Goal: Submit feedback/report problem

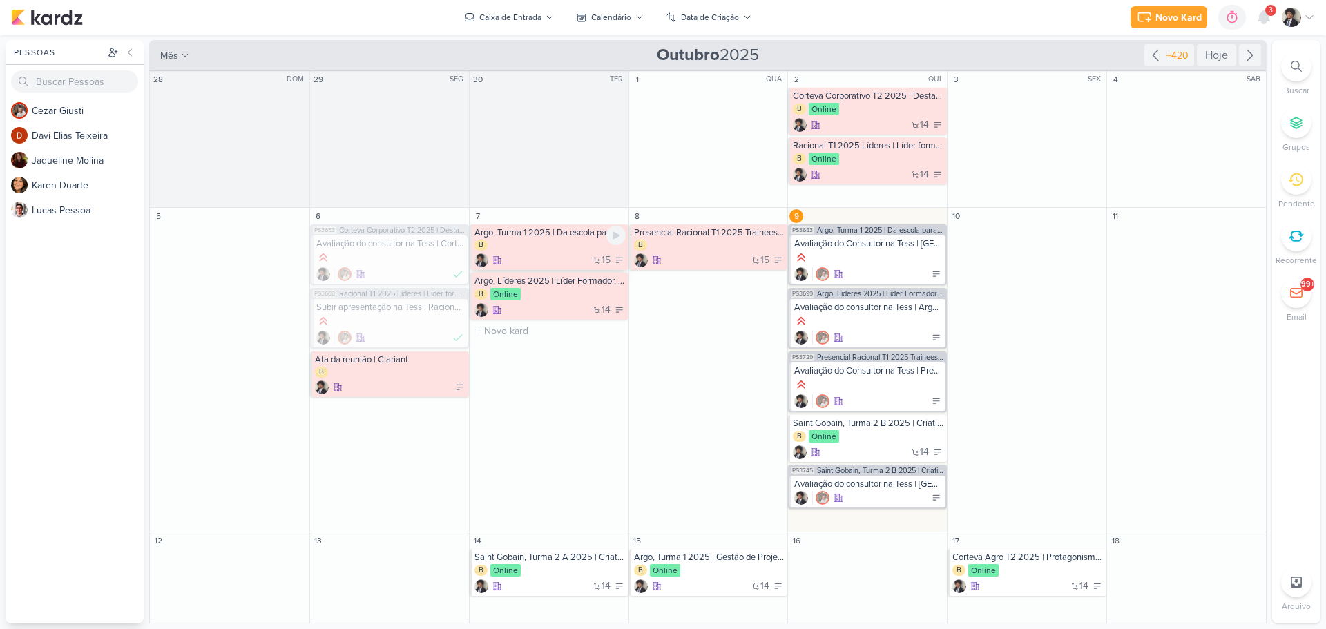
click at [550, 251] on div "B" at bounding box center [550, 246] width 151 height 12
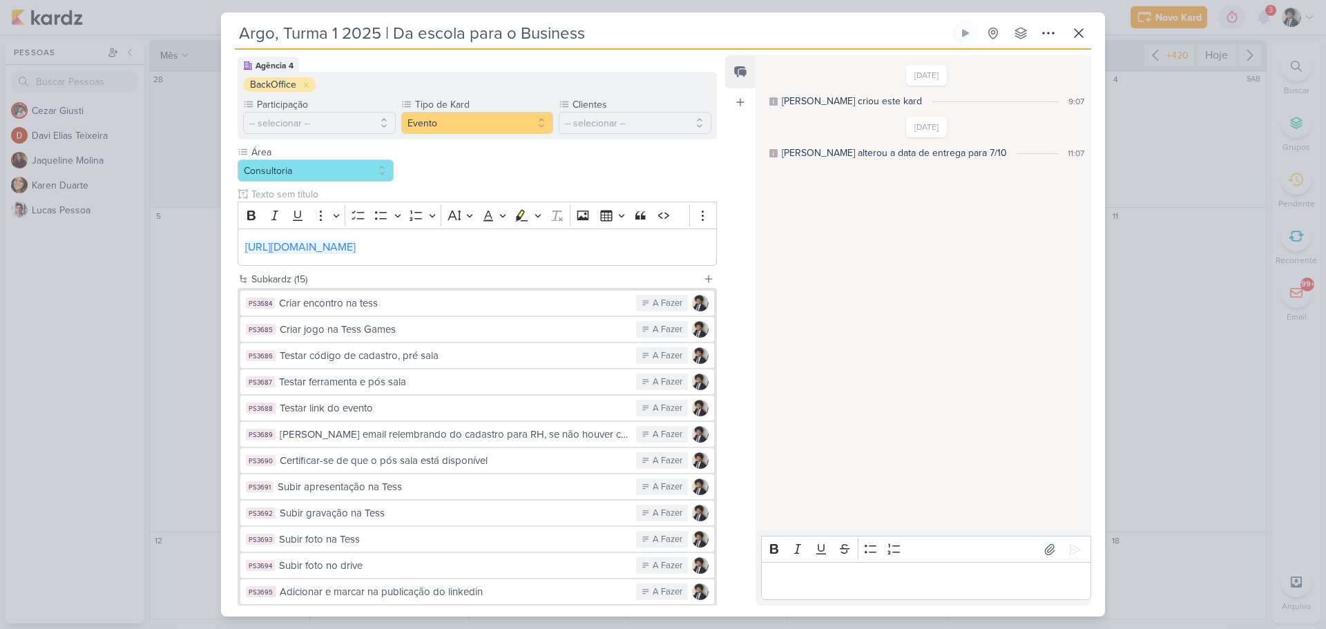
scroll to position [282, 0]
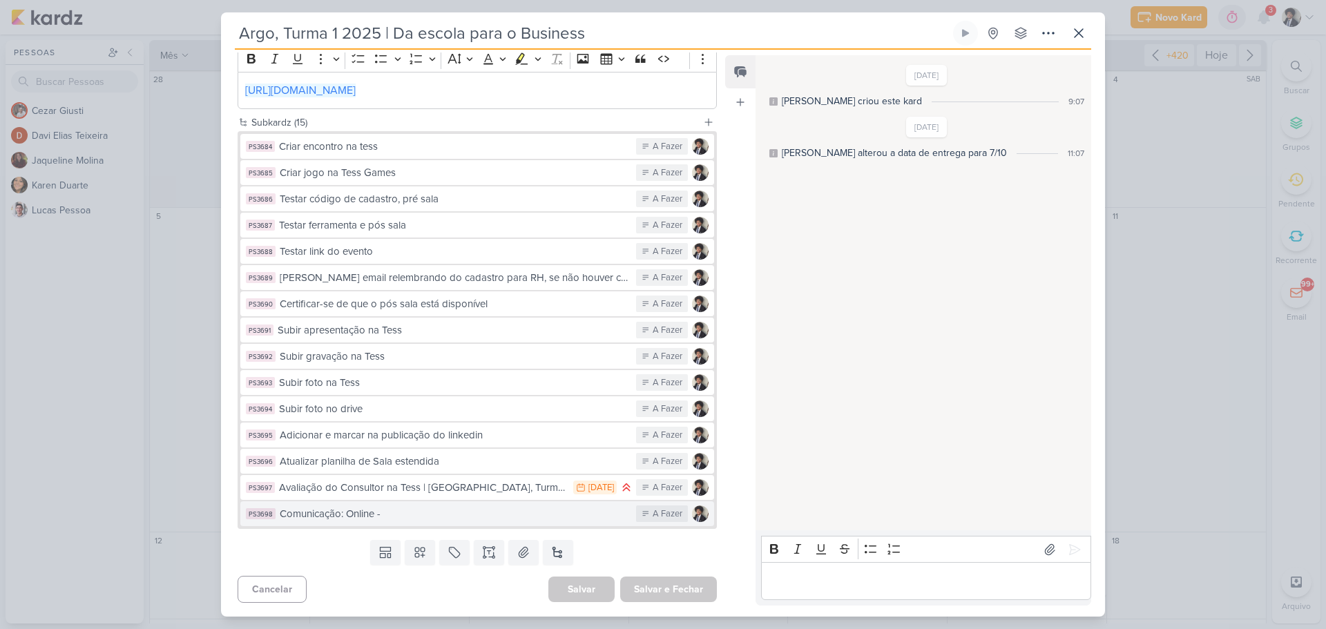
click at [434, 521] on div "Comunicação: Online -" at bounding box center [455, 514] width 350 height 16
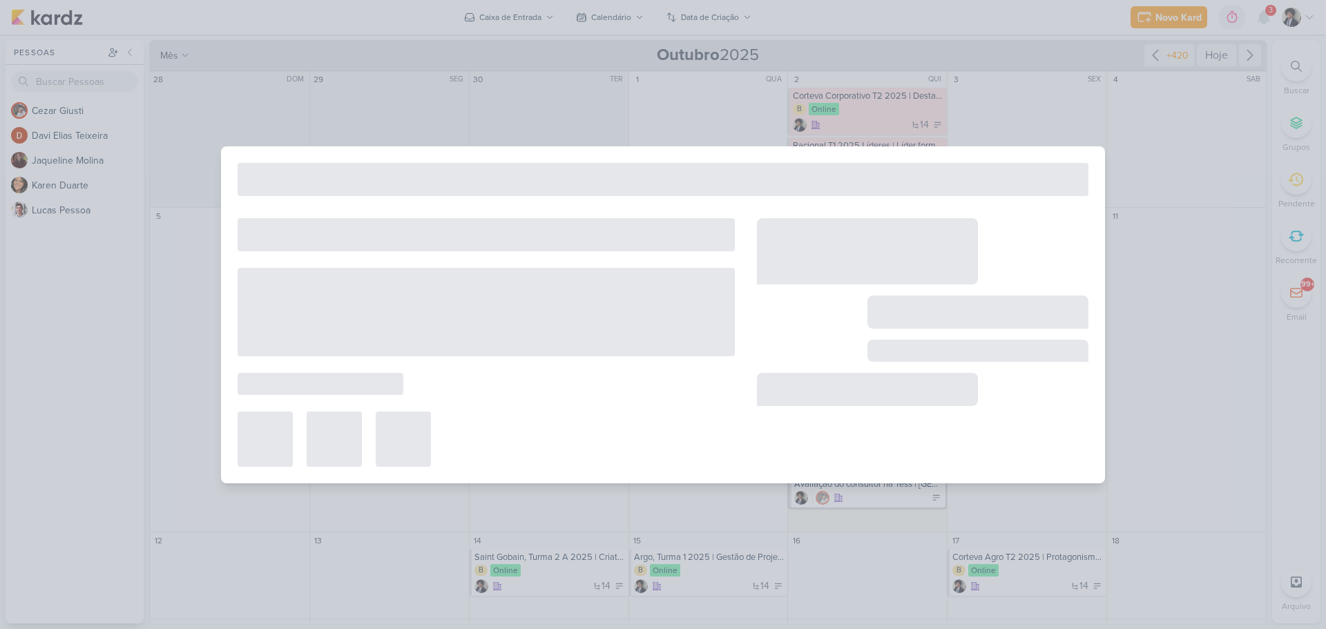
type input "Comunicação: Online -"
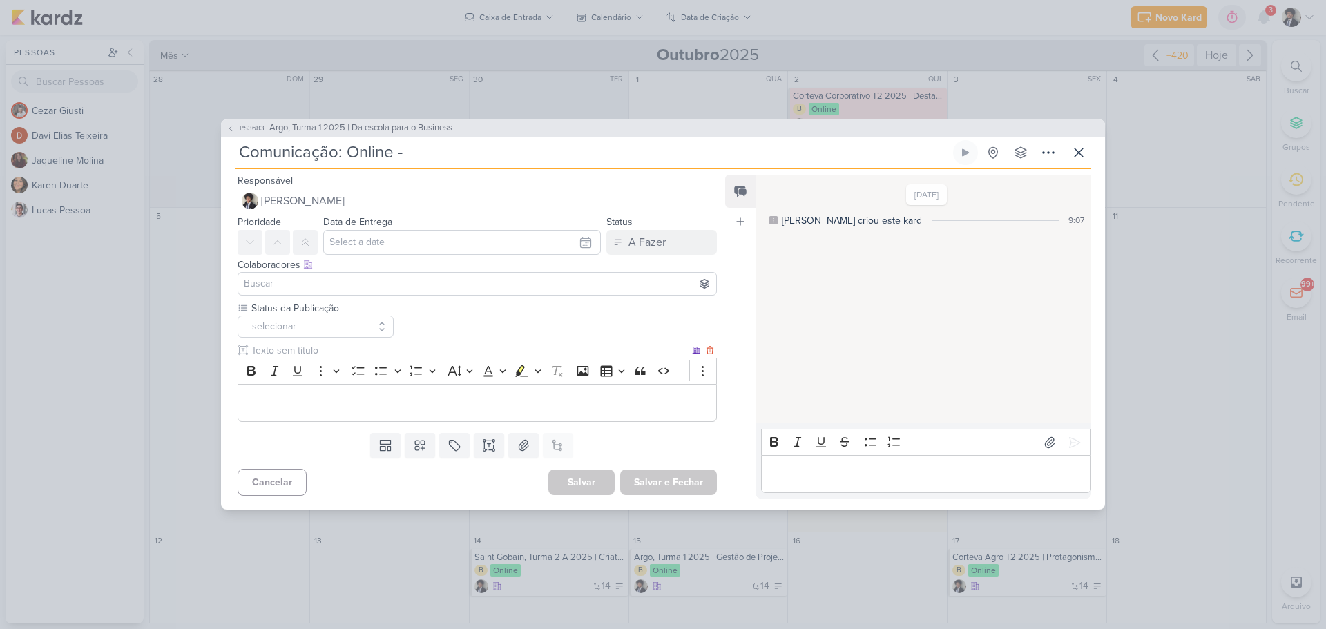
click at [383, 400] on p "Editor editing area: main" at bounding box center [477, 403] width 464 height 17
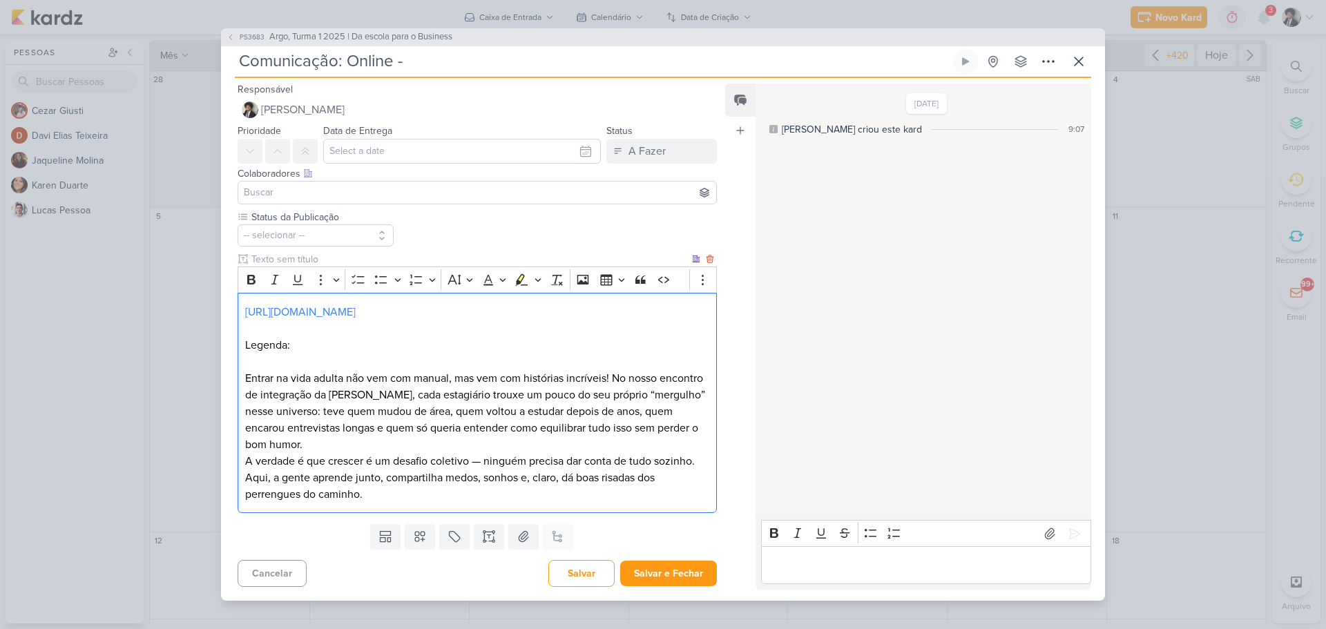
click at [387, 450] on p "Entrar na vida adulta não vem com manual, mas vem com histórias incríveis! No n…" at bounding box center [477, 411] width 464 height 83
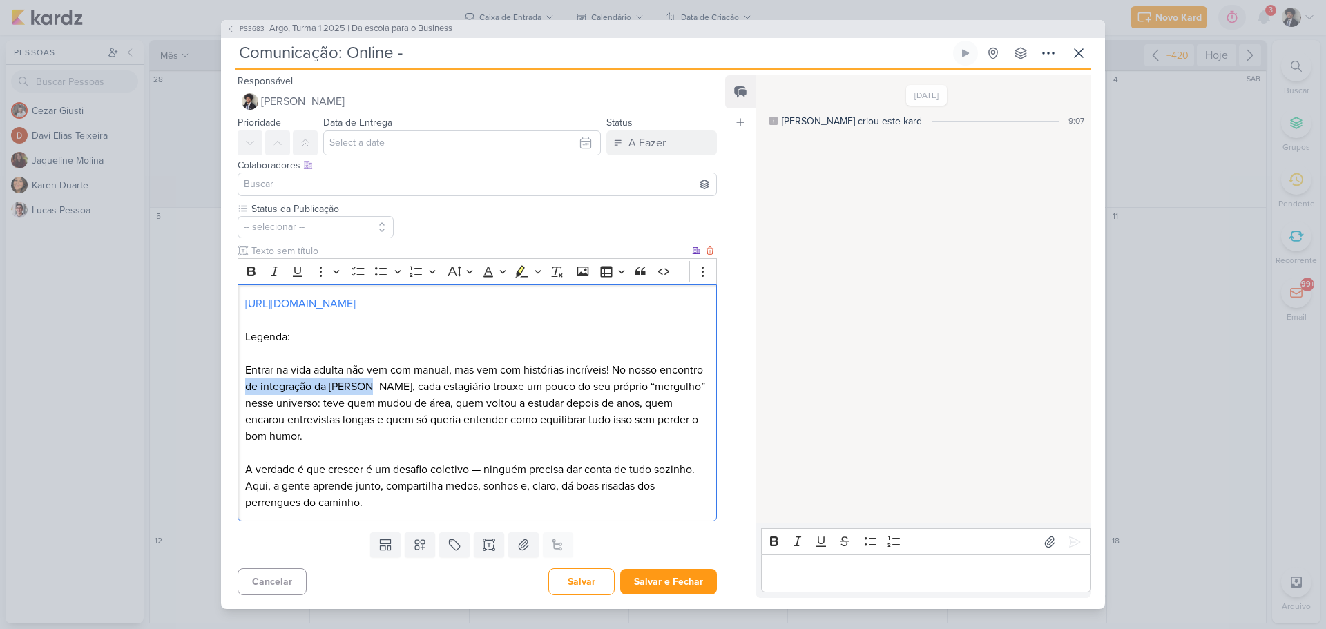
drag, startPoint x: 291, startPoint y: 385, endPoint x: 414, endPoint y: 387, distance: 123.7
click at [414, 387] on p "Entrar na vida adulta não vem com manual, mas vem com histórias incríveis! No n…" at bounding box center [477, 403] width 464 height 83
click at [613, 372] on p "Entrar na vida adulta não vem com manual, mas vem com histórias incríveis! No n…" at bounding box center [477, 403] width 464 height 83
click at [537, 388] on p "No nosso encontro com os estagiários da @Argo, cada estagiário trouxe um pouco …" at bounding box center [477, 412] width 464 height 66
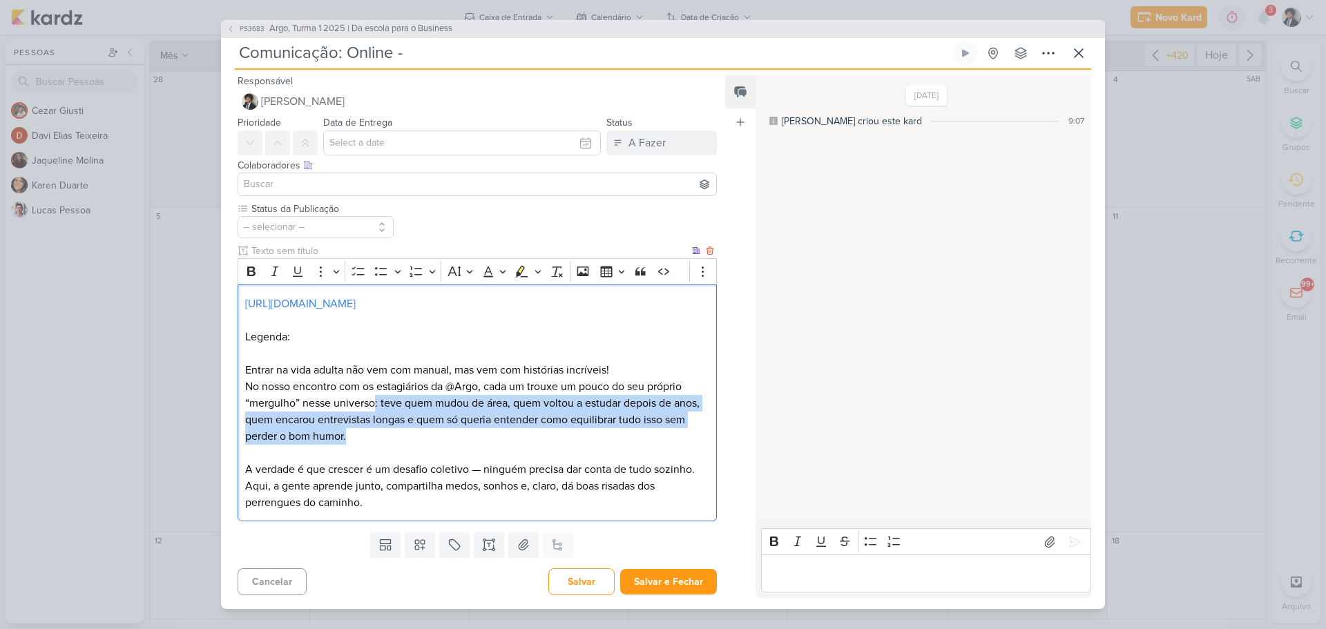
drag, startPoint x: 376, startPoint y: 403, endPoint x: 496, endPoint y: 433, distance: 124.0
click at [496, 433] on p "No nosso encontro com os estagiários da @Argo, cada um trouxe um pouco do seu p…" at bounding box center [477, 412] width 464 height 66
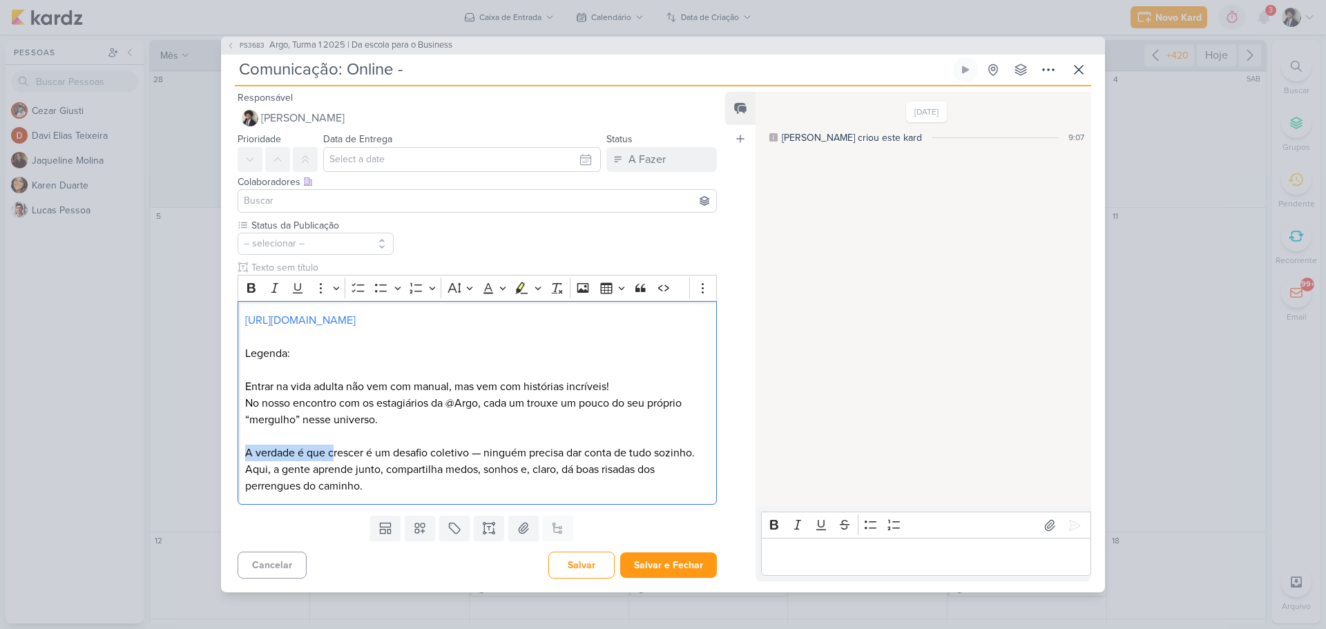
drag, startPoint x: 332, startPoint y: 452, endPoint x: 207, endPoint y: 451, distance: 125.7
click at [207, 451] on div "PS3683 Argo, Turma 1 2025 | Da escola para o Business Comunicação: Online -" at bounding box center [663, 314] width 1326 height 629
click at [393, 454] on p "[PERSON_NAME] é um desafio coletivo — ninguém precisa dar conta de tudo sozinho…" at bounding box center [477, 470] width 464 height 50
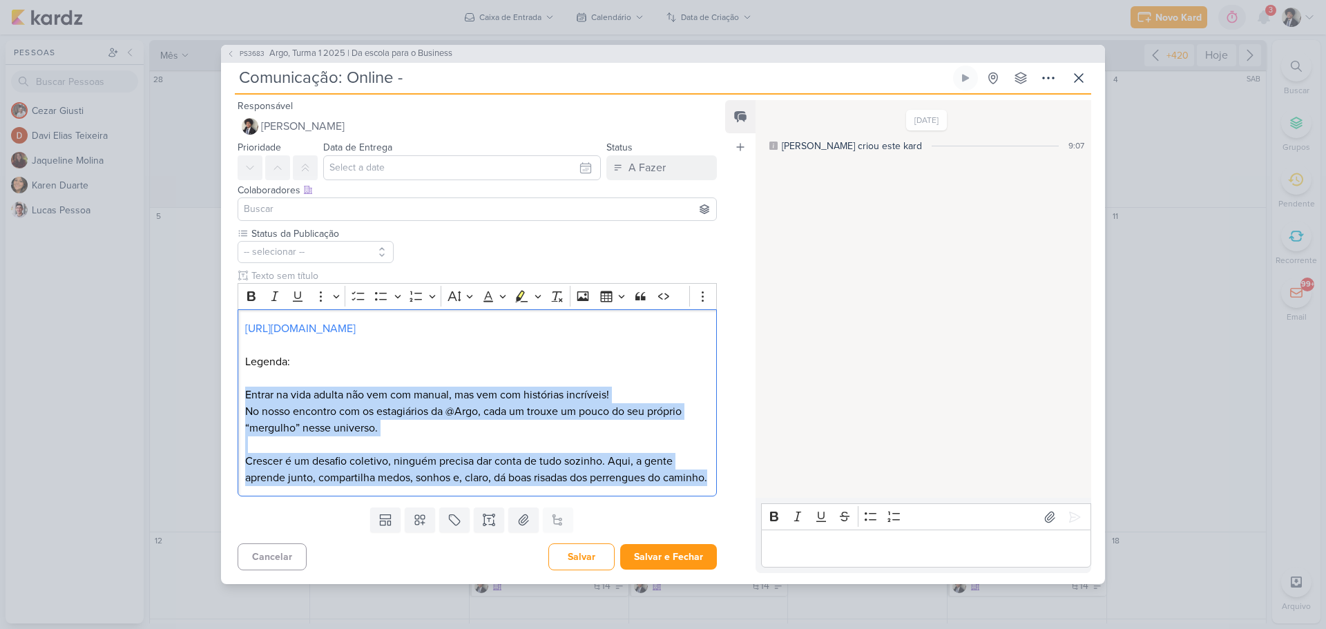
drag, startPoint x: 312, startPoint y: 490, endPoint x: 225, endPoint y: 384, distance: 136.5
click at [225, 384] on div "Status da Publicação -- selecionar --" at bounding box center [472, 365] width 502 height 276
copy div "Entrar na vida adulta não vem com manual, mas vem com histórias incríveis! No n…"
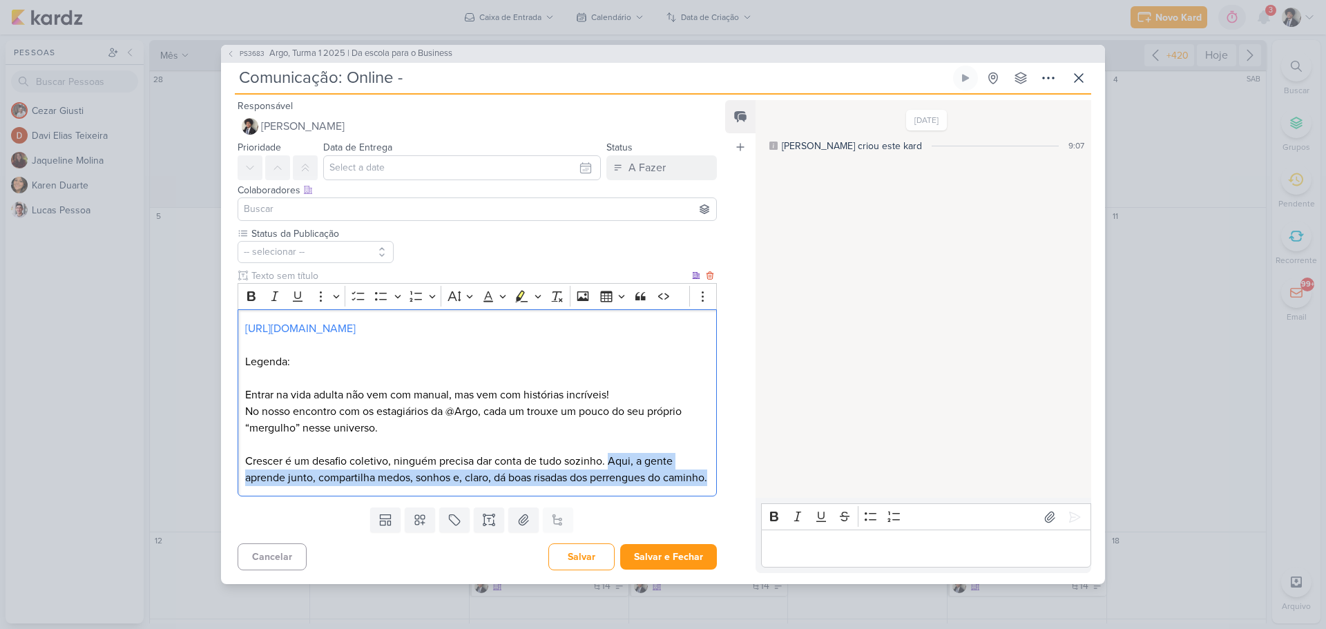
drag, startPoint x: 646, startPoint y: 453, endPoint x: 674, endPoint y: 488, distance: 44.7
click at [674, 486] on p "Crescer é um desafio coletivo, ninguém precisa dar conta de tudo sozinho. Aqui,…" at bounding box center [477, 469] width 464 height 33
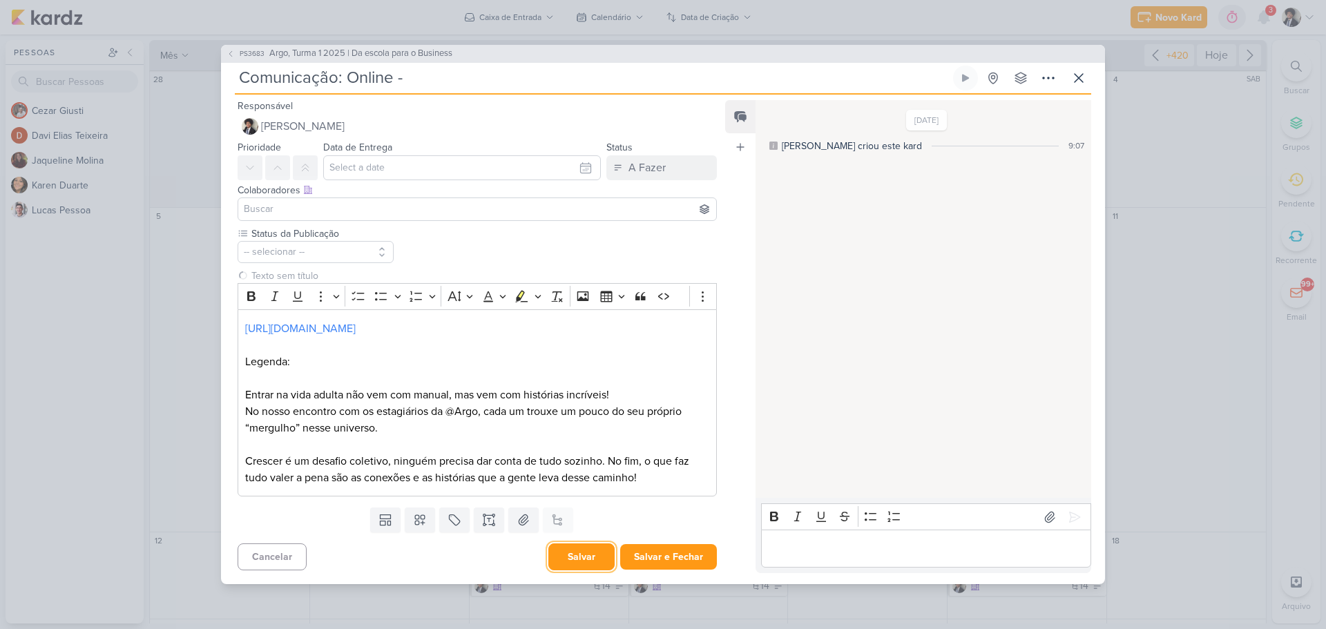
drag, startPoint x: 572, startPoint y: 552, endPoint x: 579, endPoint y: 546, distance: 9.3
click at [573, 552] on button "Salvar" at bounding box center [581, 557] width 66 height 27
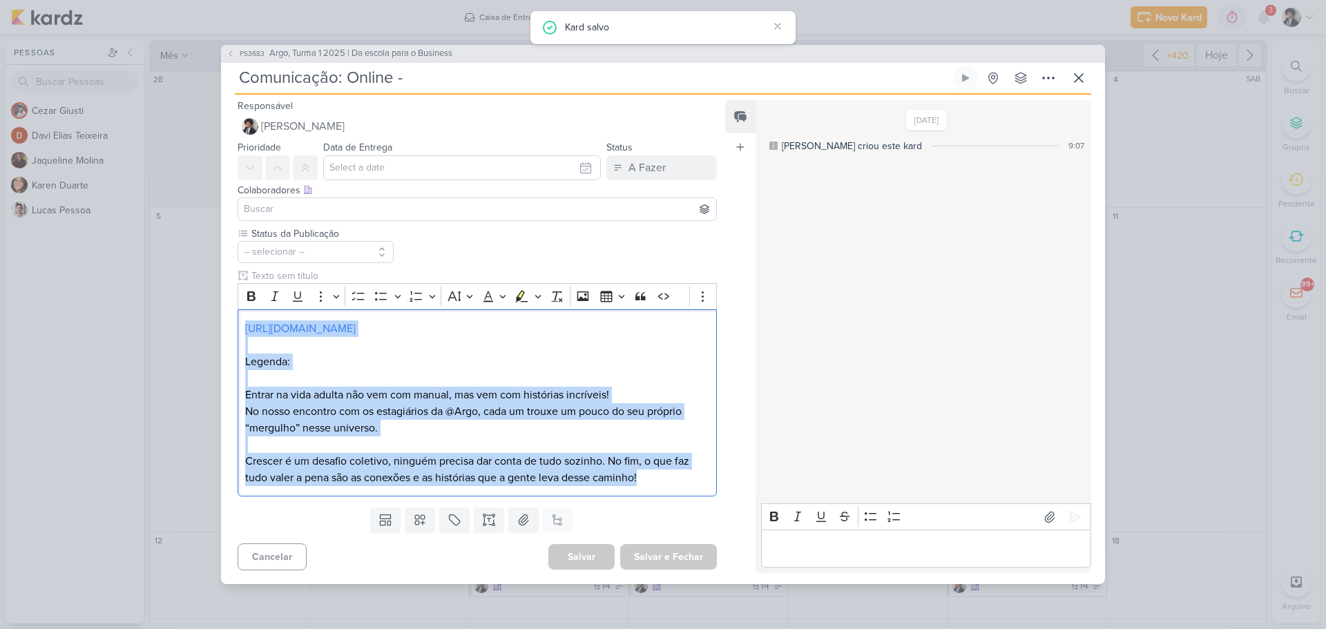
drag, startPoint x: 647, startPoint y: 478, endPoint x: 215, endPoint y: 298, distance: 468.3
click at [215, 298] on div "PS3683 Argo, Turma 1 2025 | Da escola para o Business Comunicação: Online -" at bounding box center [663, 314] width 1326 height 629
copy div "[URL][DOMAIN_NAME] Legenda: Entrar na vida adulta não vem com manual, mas vem c…"
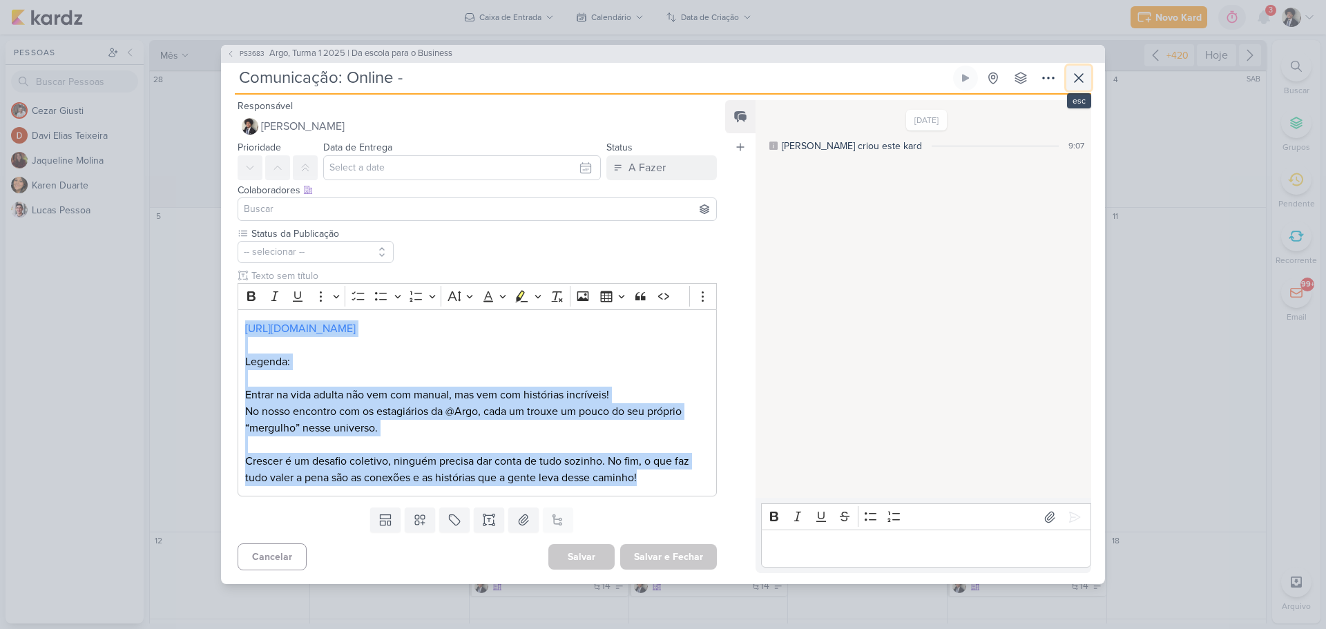
click at [1084, 77] on icon at bounding box center [1079, 78] width 17 height 17
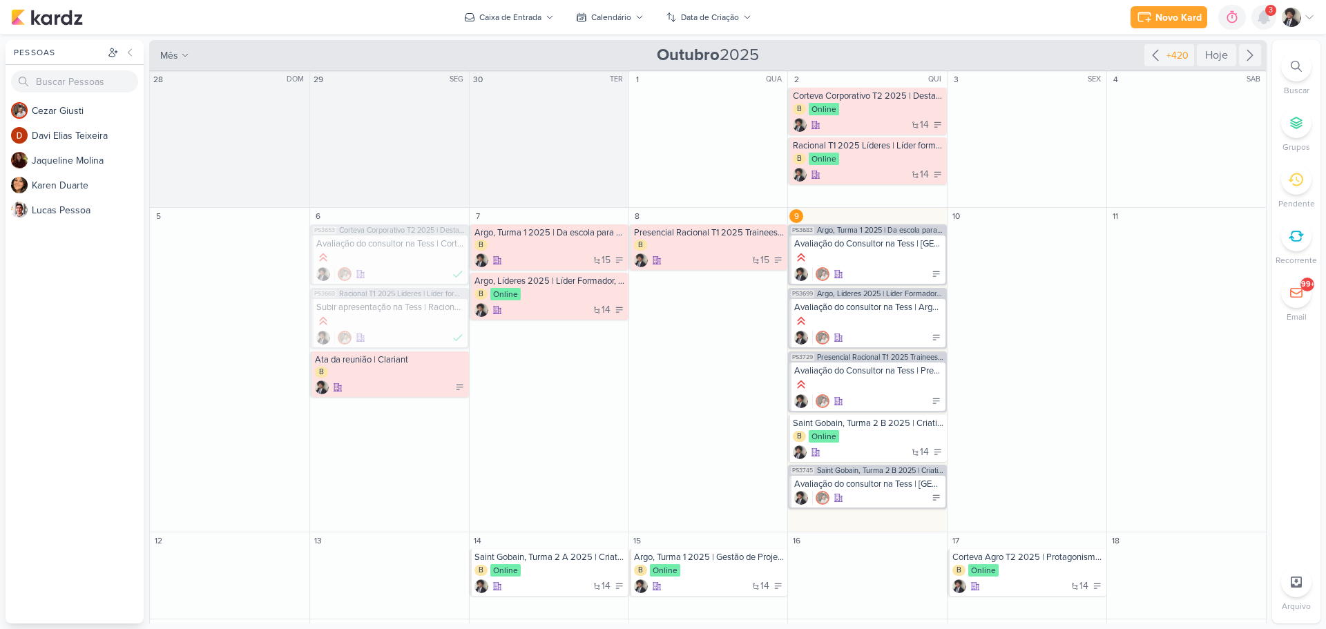
click at [1268, 16] on icon at bounding box center [1264, 17] width 11 height 12
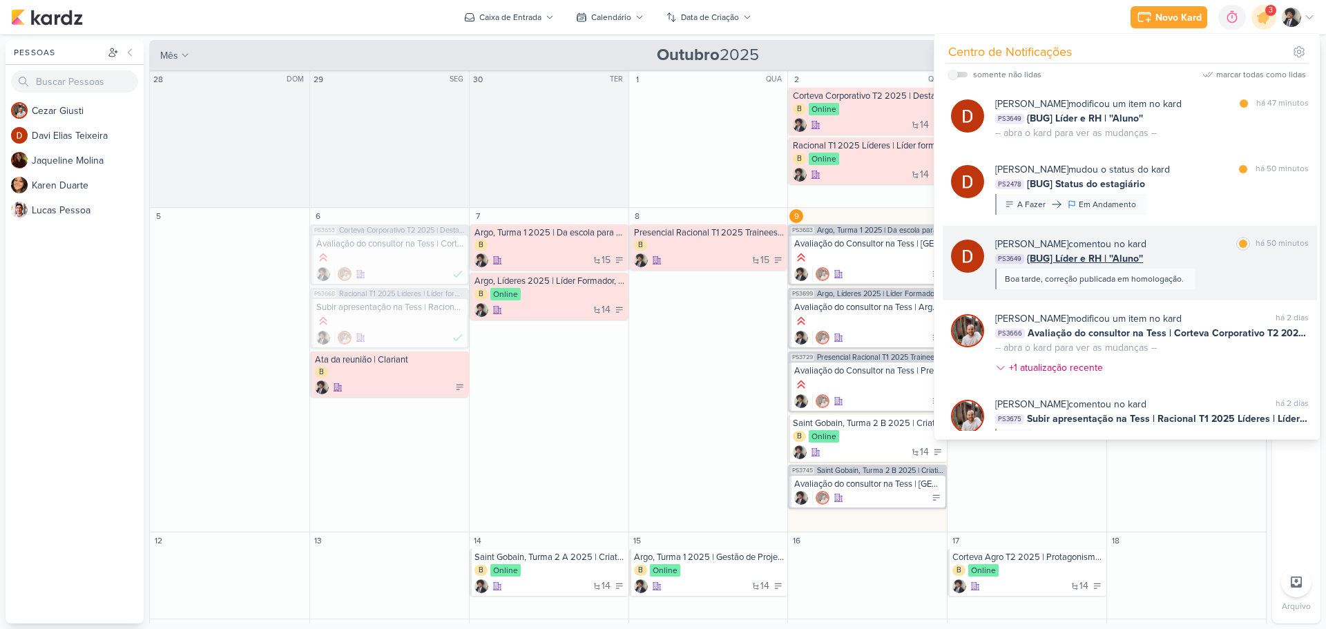
click at [1102, 247] on div "[PERSON_NAME] comentou no kard" at bounding box center [1070, 244] width 151 height 15
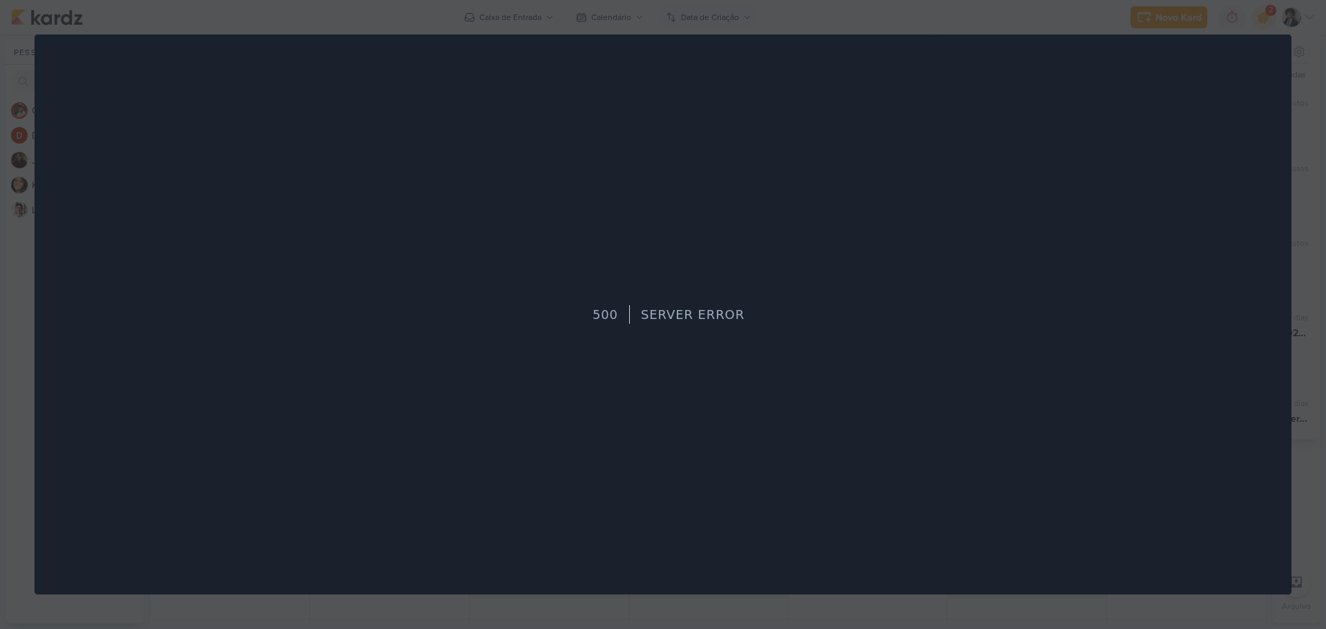
scroll to position [0, 0]
click at [624, 169] on div "500 Server Error" at bounding box center [663, 315] width 1257 height 560
drag, startPoint x: 369, startPoint y: 15, endPoint x: 238, endPoint y: 1, distance: 132.0
click at [358, 14] on div at bounding box center [663, 314] width 1326 height 629
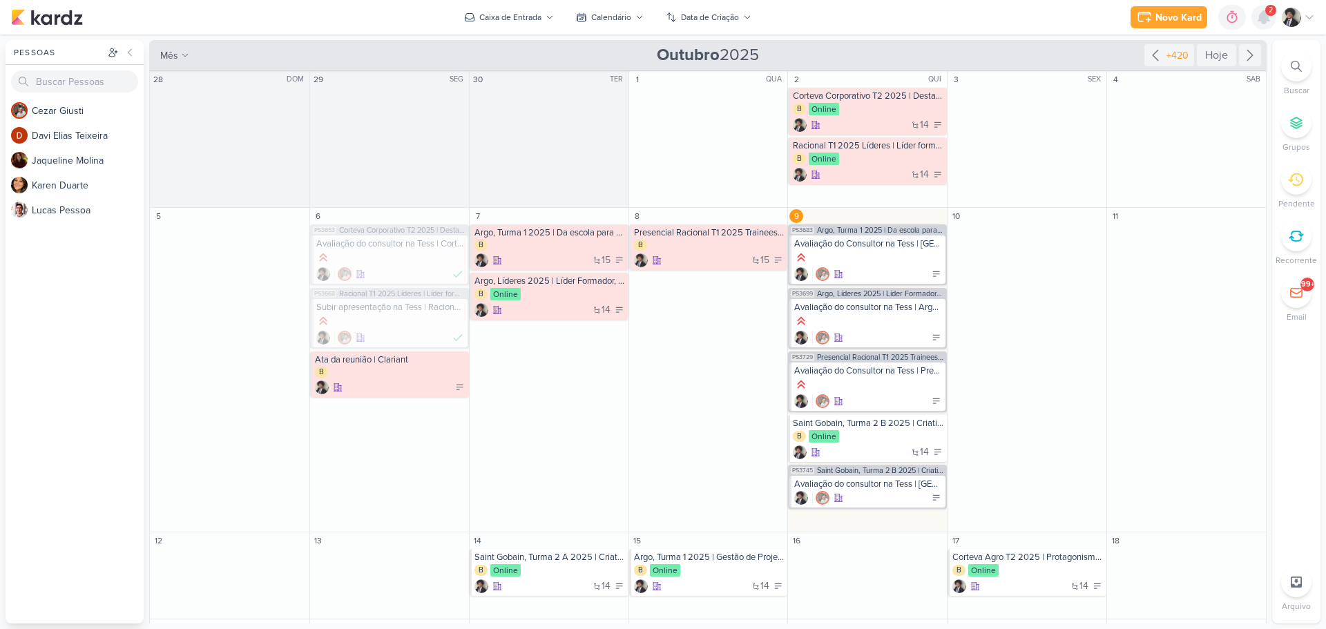
click at [1261, 17] on icon at bounding box center [1264, 17] width 11 height 12
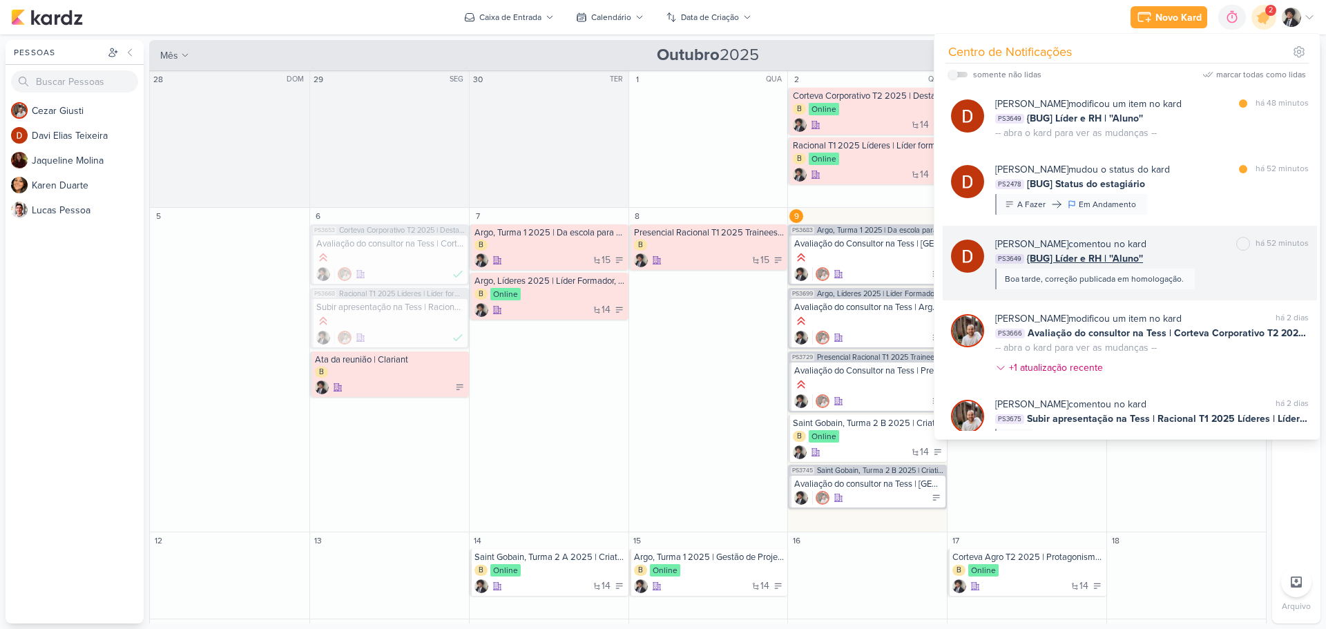
click at [1084, 254] on span "{BUG] Líder e RH | ''Aluno''" at bounding box center [1085, 258] width 116 height 15
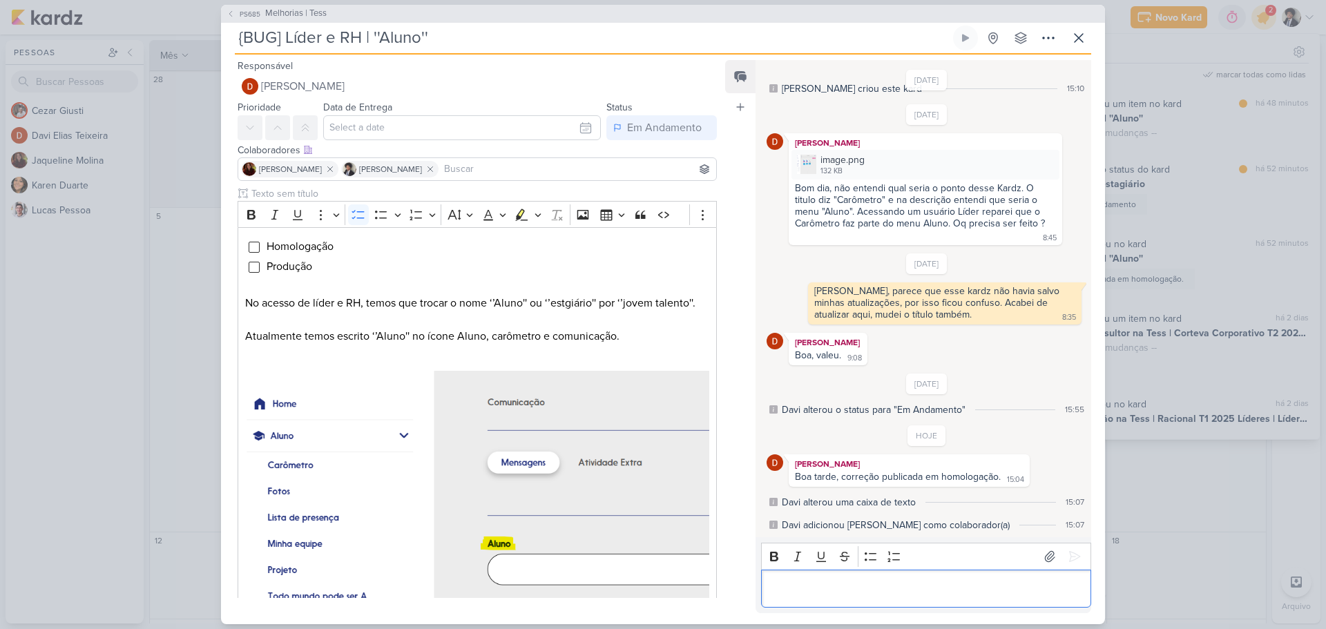
click at [855, 598] on div "Editor editing area: main" at bounding box center [926, 589] width 330 height 38
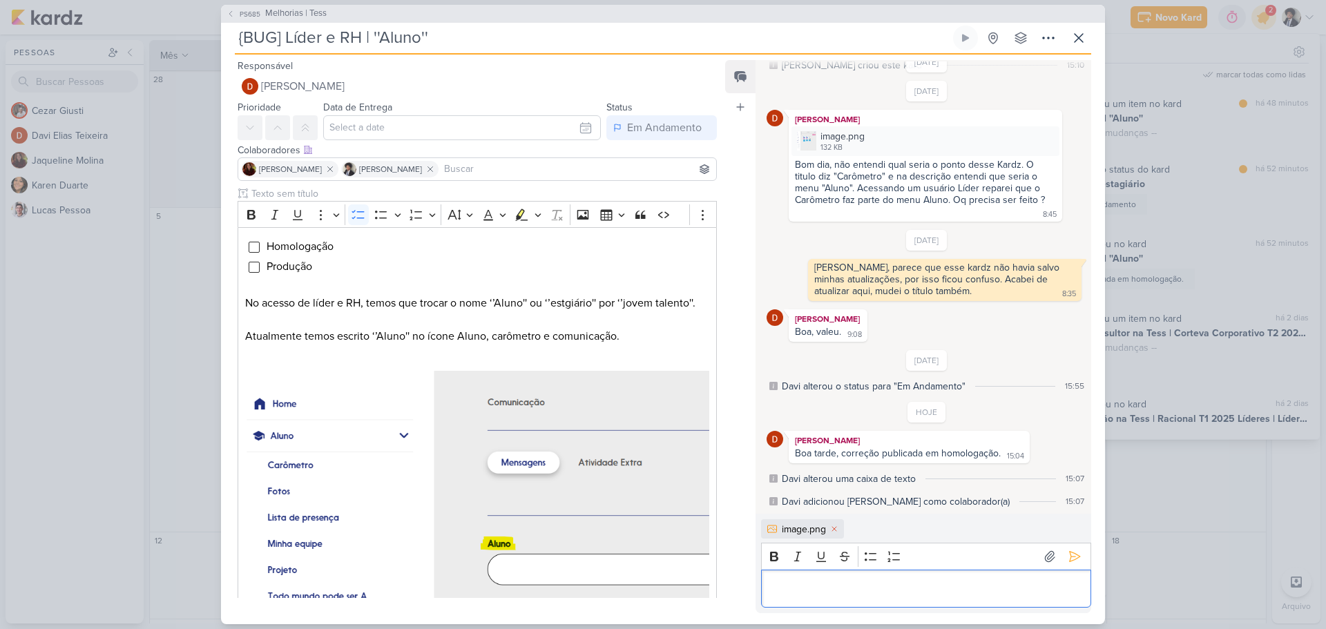
click at [852, 587] on p "Editor editing area: main" at bounding box center [926, 588] width 316 height 17
click at [989, 587] on p "Editor editing area: main" at bounding box center [926, 588] width 316 height 17
click at [971, 592] on p "Editor editing area: main" at bounding box center [926, 588] width 316 height 17
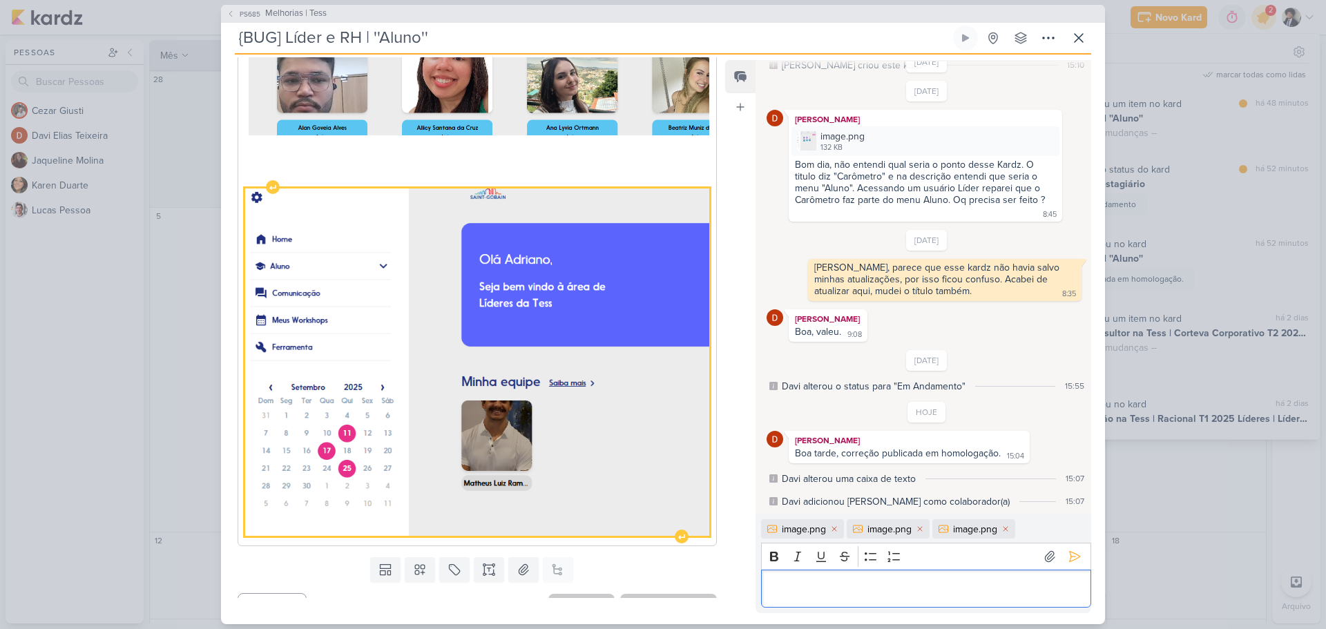
scroll to position [736, 0]
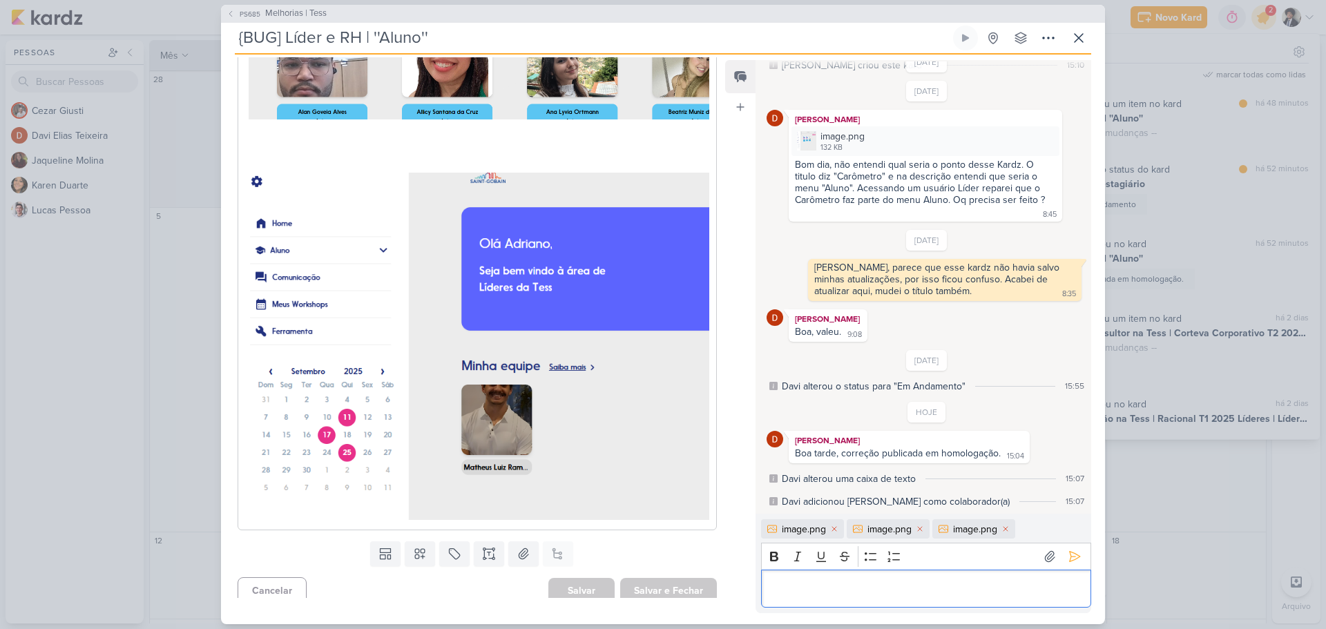
click at [877, 589] on p "Editor editing area: main" at bounding box center [926, 588] width 316 height 17
click at [1070, 560] on icon at bounding box center [1075, 557] width 10 height 10
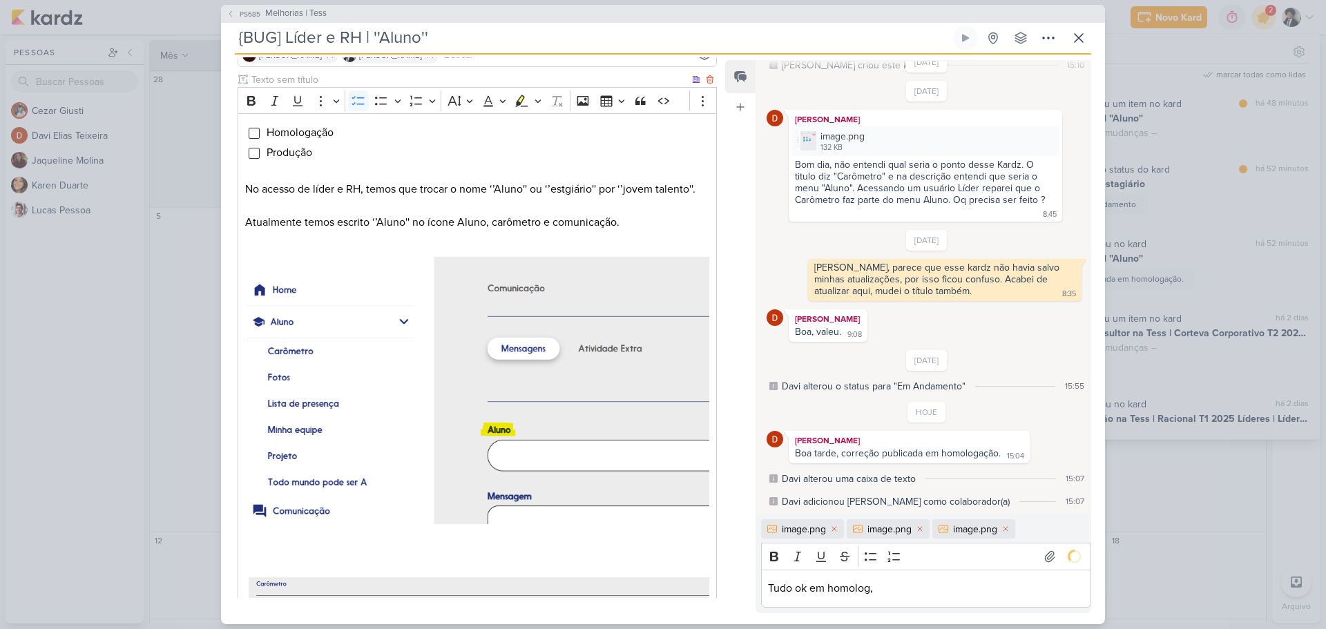
scroll to position [142, 0]
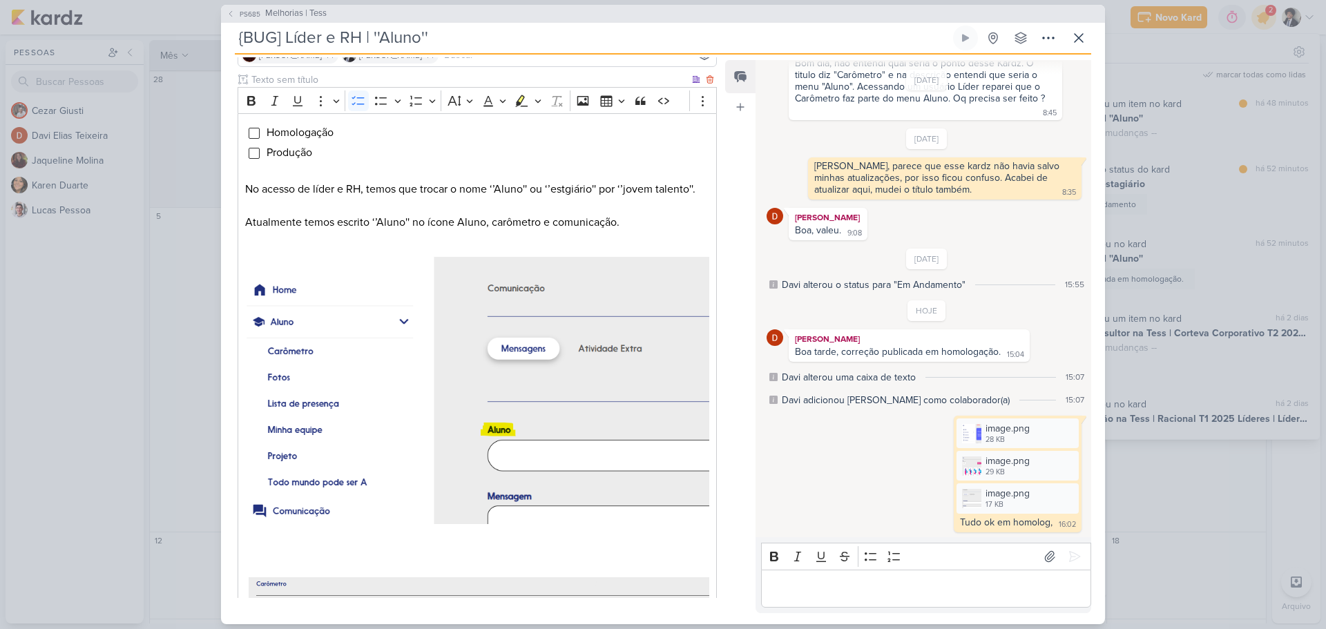
click at [254, 140] on div "Homologação Produção No acesso de líder e RH, temos que trocar o nome ‘’Aluno''…" at bounding box center [477, 632] width 479 height 1039
click at [254, 132] on input "Editor editing area: main" at bounding box center [254, 133] width 11 height 11
click at [1013, 429] on div "image.png" at bounding box center [1008, 428] width 44 height 15
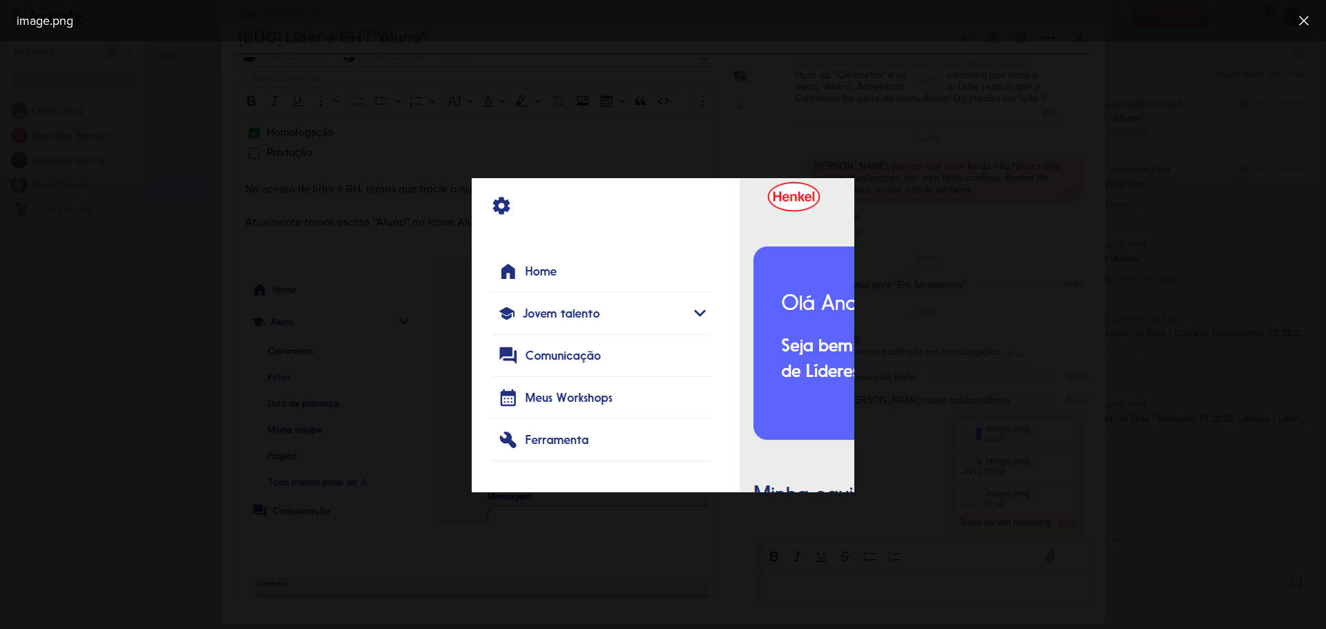
click at [994, 326] on div at bounding box center [663, 335] width 1326 height 588
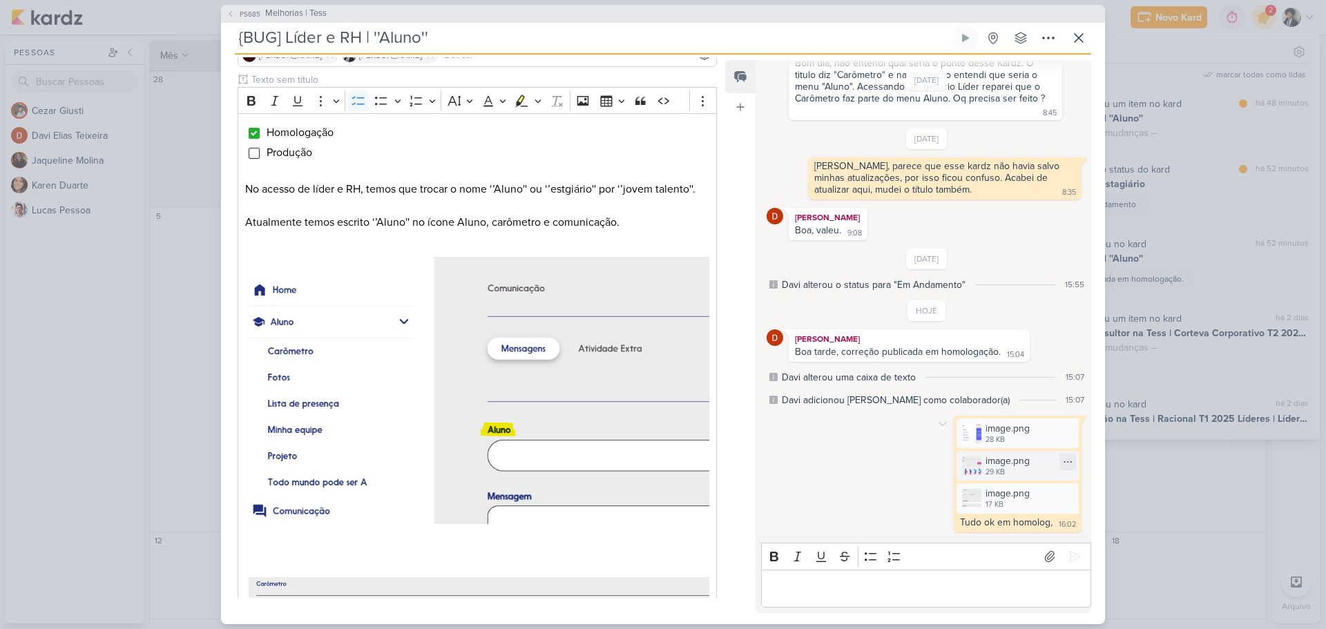
click at [1022, 465] on div "image.png" at bounding box center [1008, 461] width 44 height 15
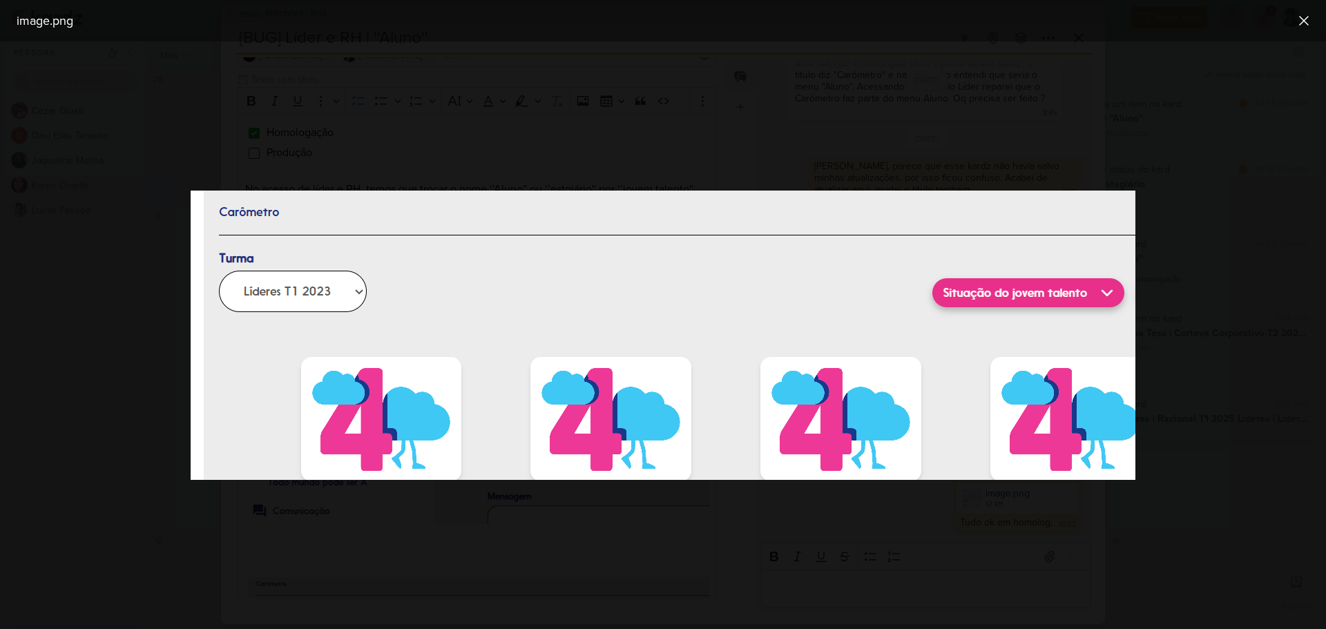
click at [779, 136] on div at bounding box center [663, 335] width 1326 height 588
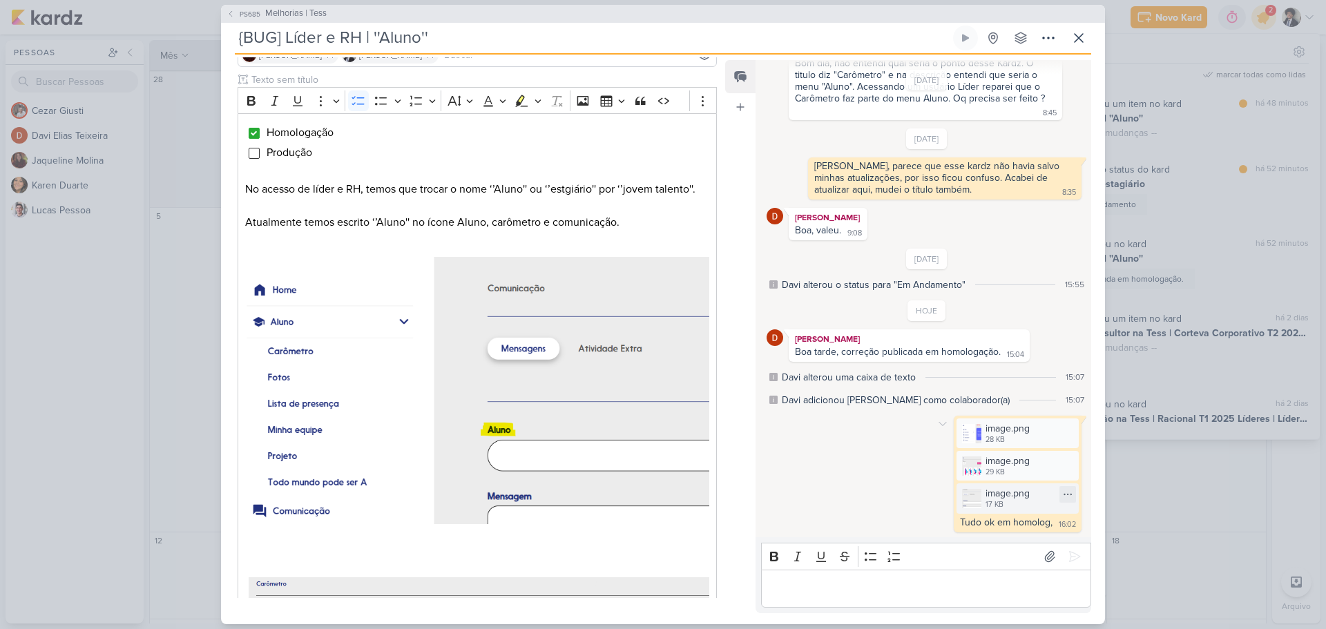
click at [991, 508] on div "17 KB" at bounding box center [1008, 504] width 44 height 11
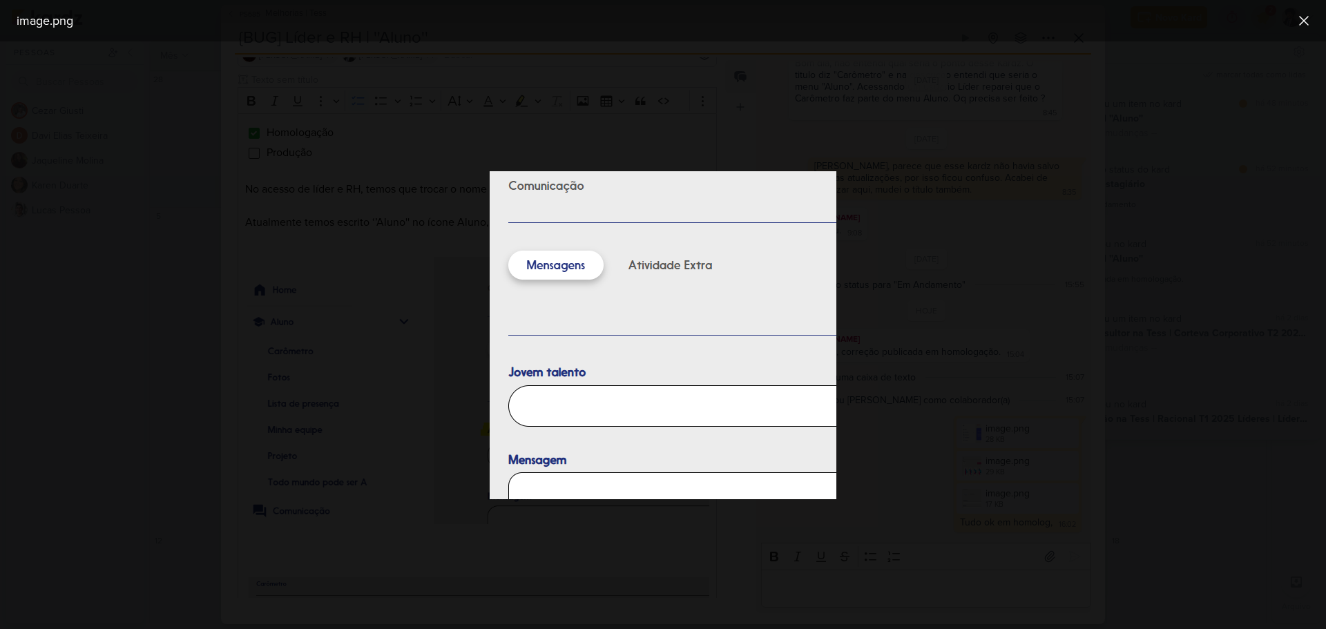
click at [970, 299] on div at bounding box center [663, 335] width 1326 height 588
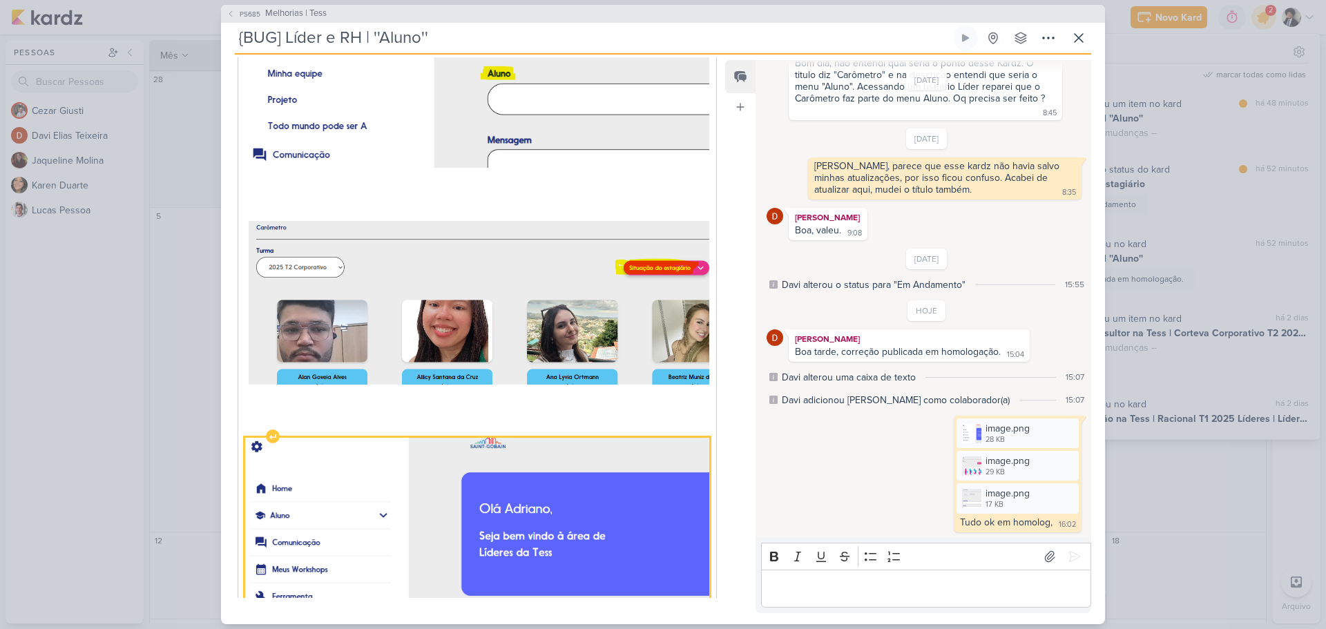
scroll to position [736, 0]
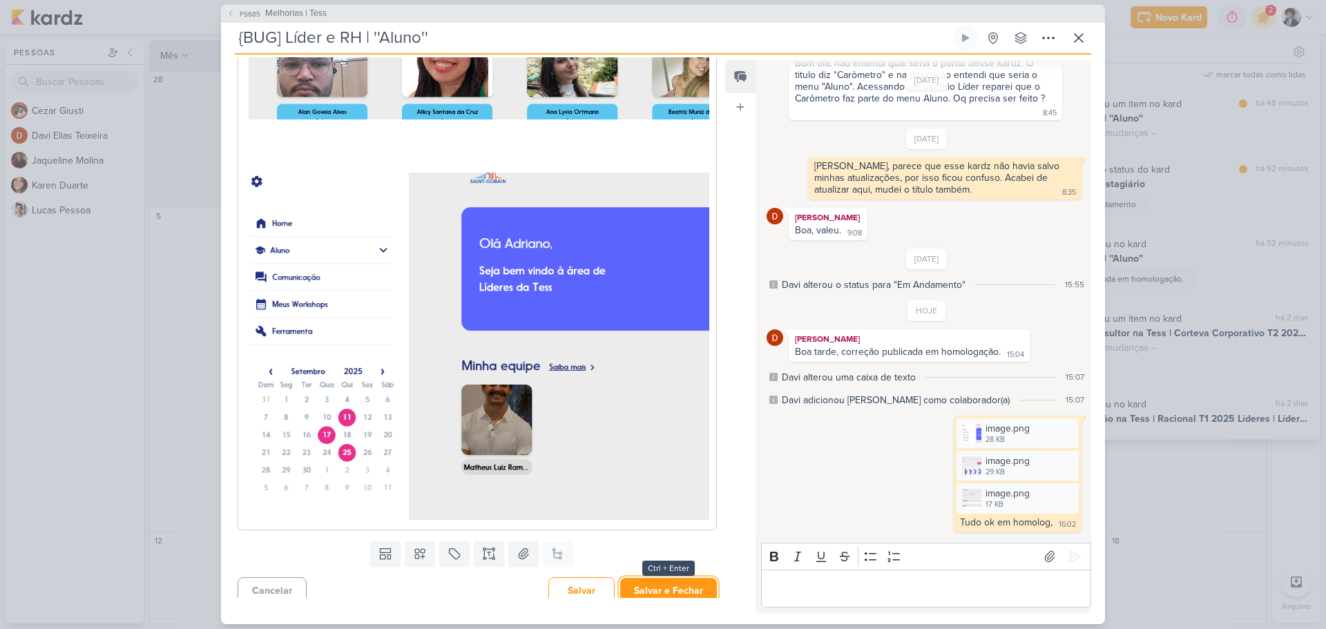
click at [691, 578] on button "Salvar e Fechar" at bounding box center [668, 591] width 97 height 26
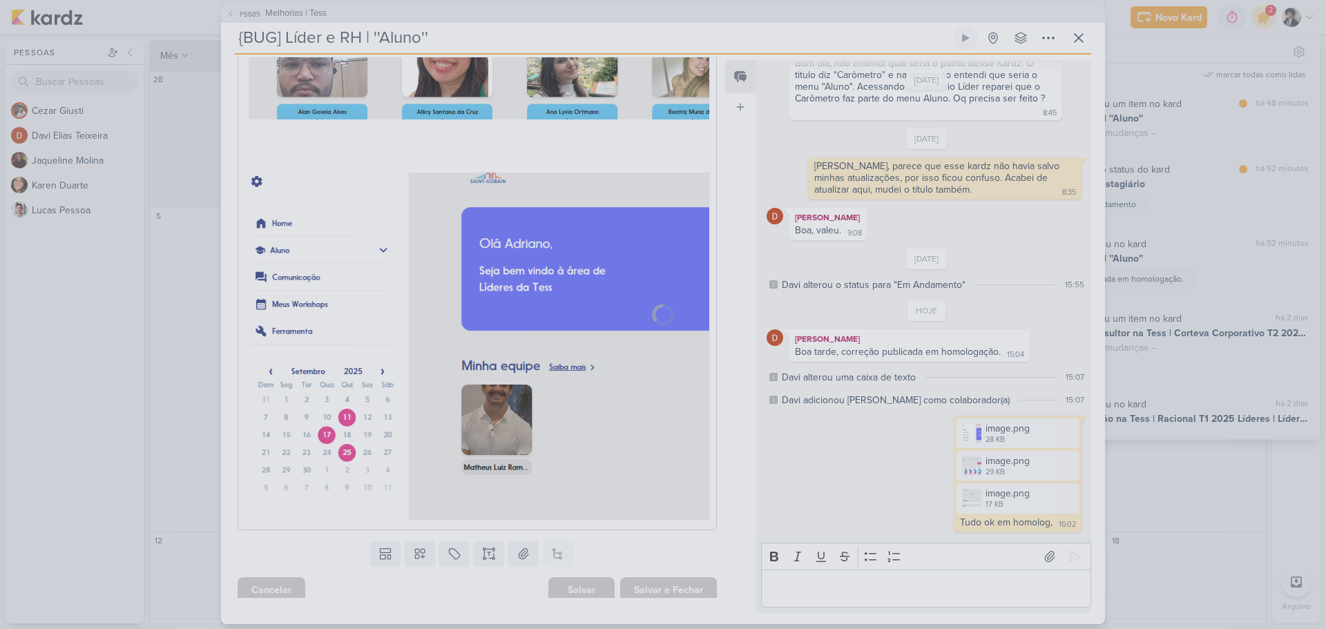
scroll to position [734, 0]
